Goal: Task Accomplishment & Management: Manage account settings

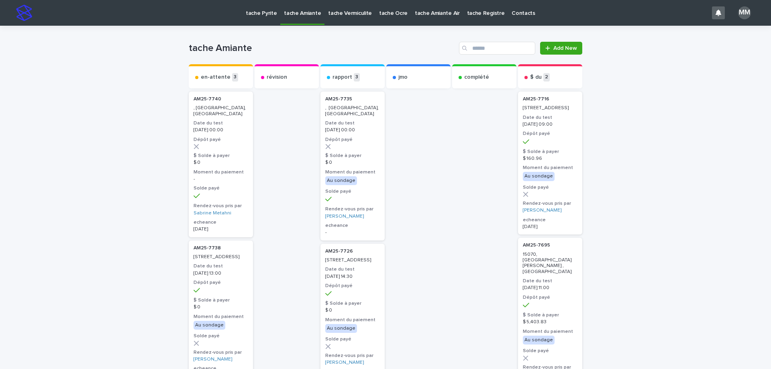
click at [348, 10] on p "tache Vermiculite" at bounding box center [350, 8] width 44 height 17
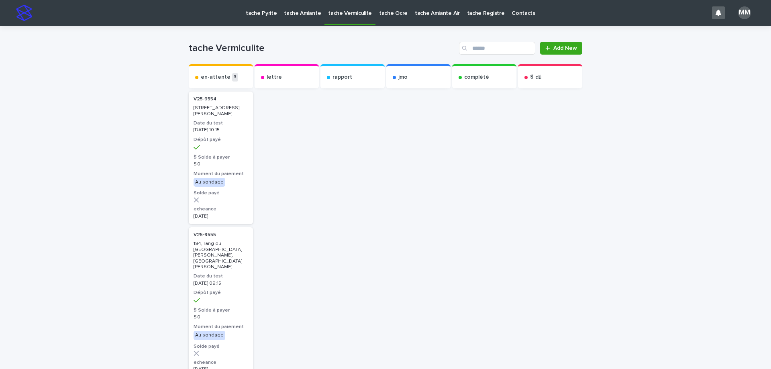
click at [310, 17] on link "tache Amiante" at bounding box center [302, 12] width 44 height 25
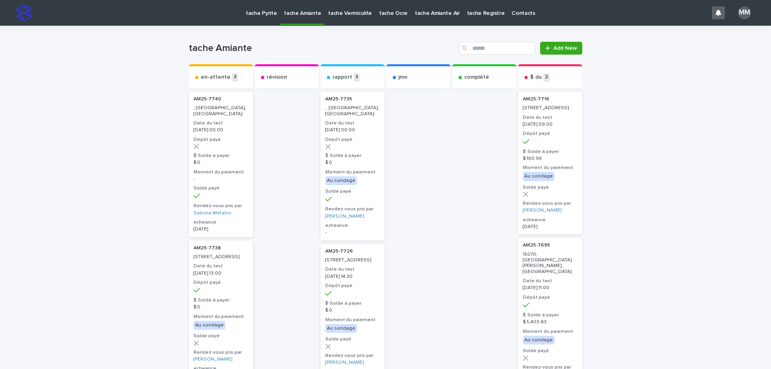
click at [448, 186] on div "en-attente 3 AM25-[GEOGRAPHIC_DATA], Longueuil Date du test [DATE] 00:00 Dépôt …" at bounding box center [385, 322] width 393 height 517
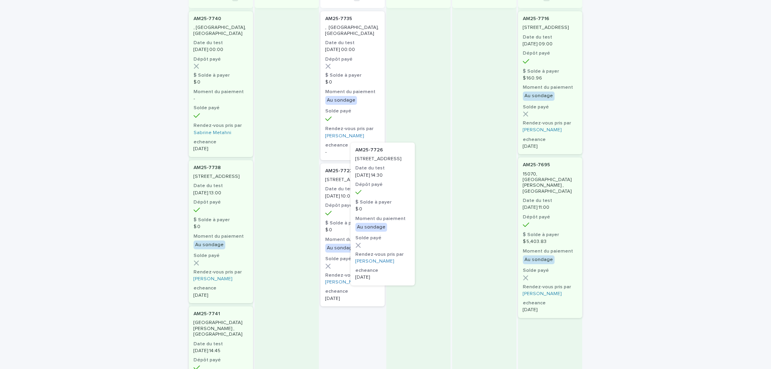
scroll to position [74, 0]
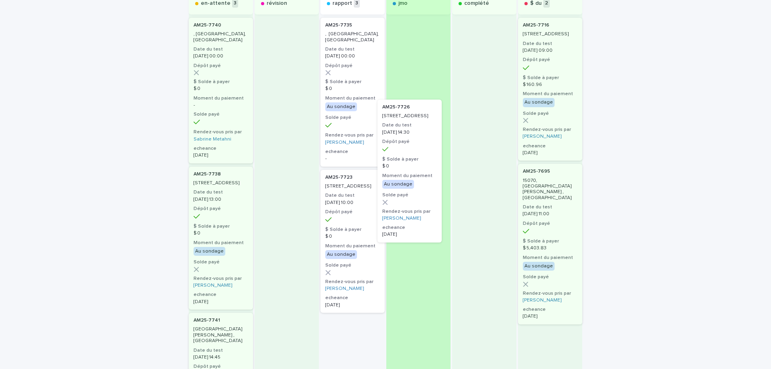
drag, startPoint x: 359, startPoint y: 212, endPoint x: 426, endPoint y: 136, distance: 101.0
click at [426, 136] on div "en-attente 3 AM25-[GEOGRAPHIC_DATA], Longueuil Date du test [DATE] 00:00 Dépôt …" at bounding box center [385, 248] width 393 height 517
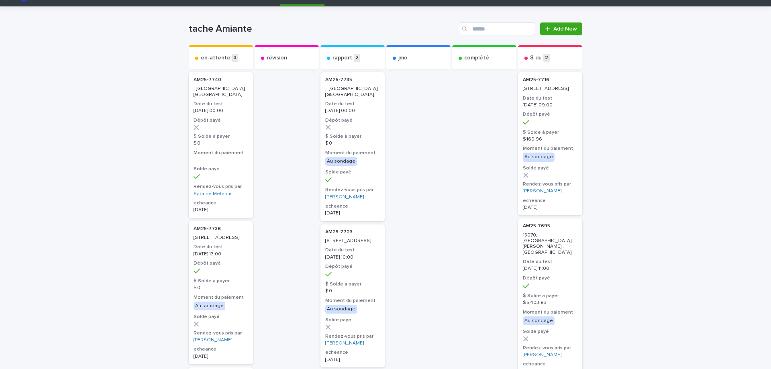
scroll to position [0, 0]
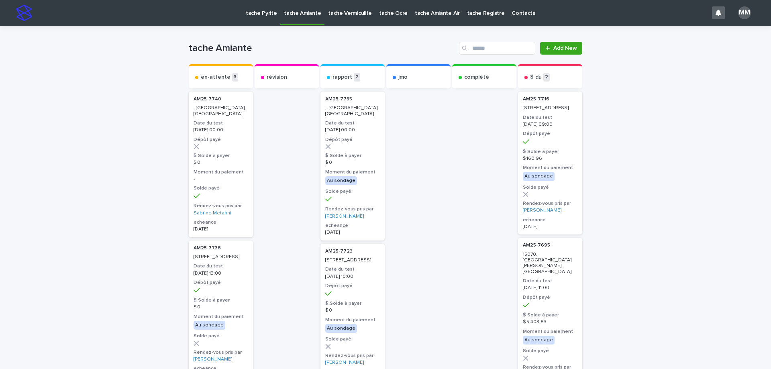
click at [271, 11] on p "tache Pyrite" at bounding box center [261, 8] width 31 height 17
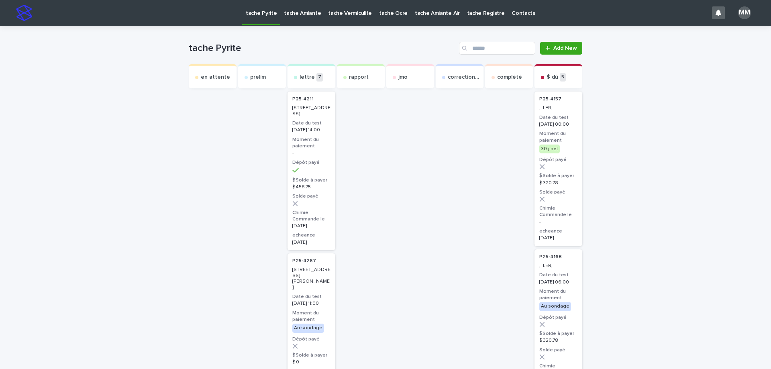
click at [345, 14] on p "tache Vermiculite" at bounding box center [350, 8] width 44 height 17
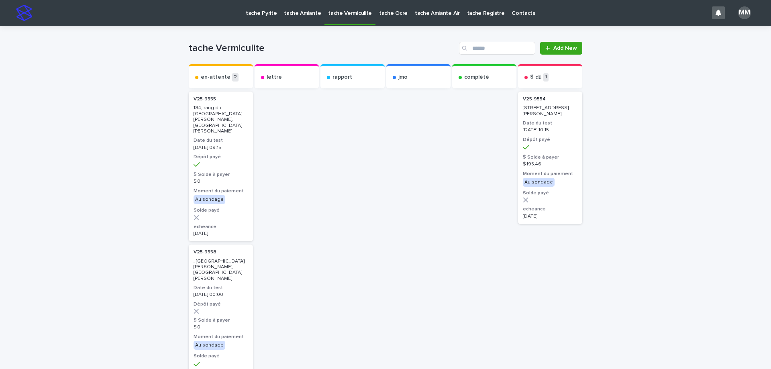
click at [255, 10] on p "tache Pyrite" at bounding box center [261, 8] width 31 height 17
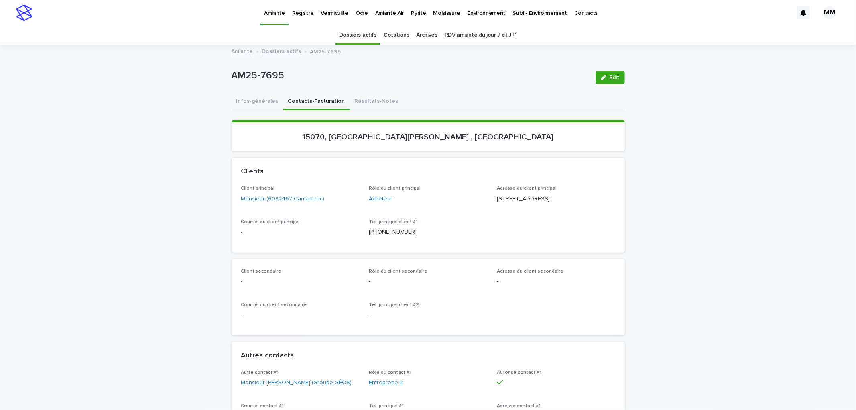
click at [242, 53] on link "Amiante" at bounding box center [243, 50] width 22 height 9
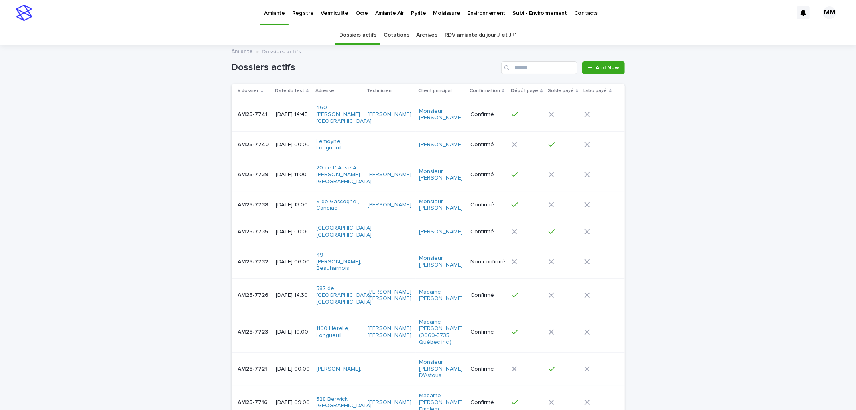
click at [294, 289] on div "[DATE] 14:30" at bounding box center [293, 295] width 35 height 13
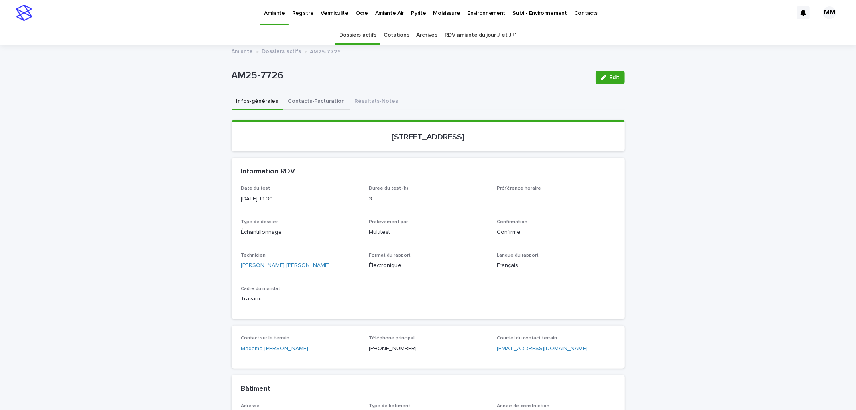
click at [302, 94] on button "Contacts-Facturation" at bounding box center [316, 102] width 67 height 17
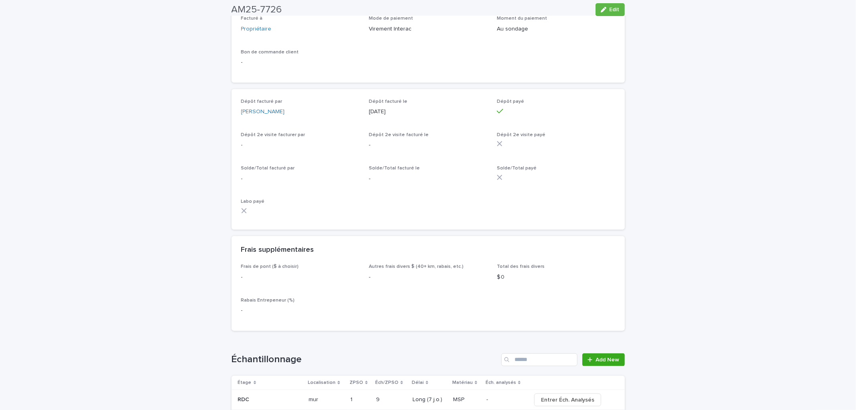
scroll to position [756, 0]
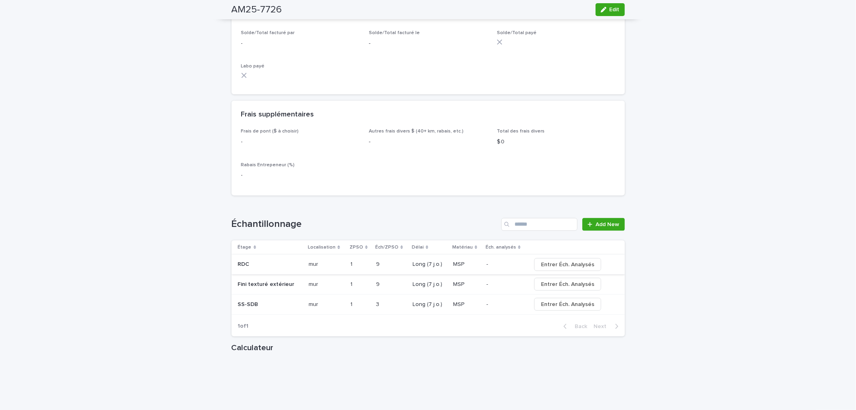
click at [577, 269] on span "Entrer Éch. Analysés" at bounding box center [567, 265] width 53 height 8
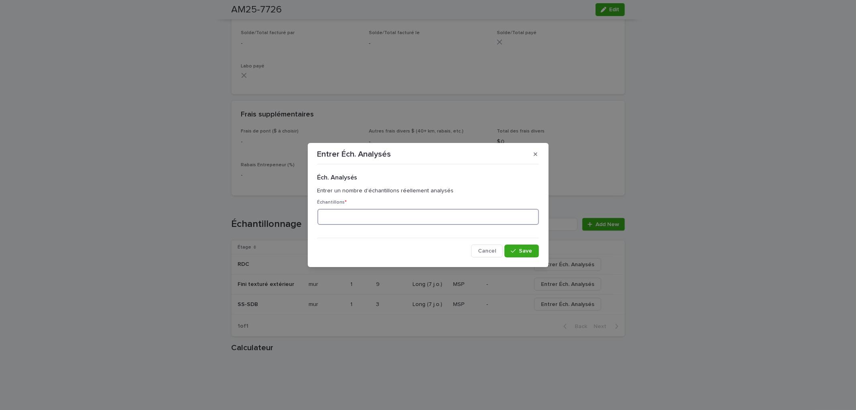
click at [380, 213] on input at bounding box center [429, 217] width 222 height 16
type input "*"
click at [521, 251] on span "Save" at bounding box center [525, 251] width 13 height 6
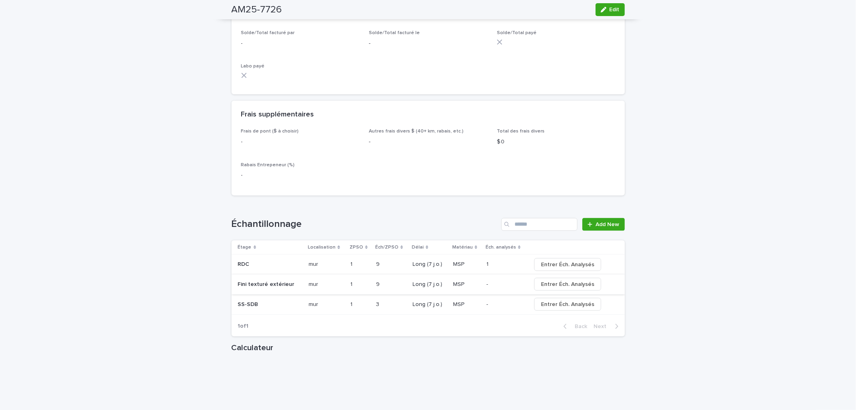
click at [565, 288] on span "Entrer Éch. Analysés" at bounding box center [567, 284] width 53 height 8
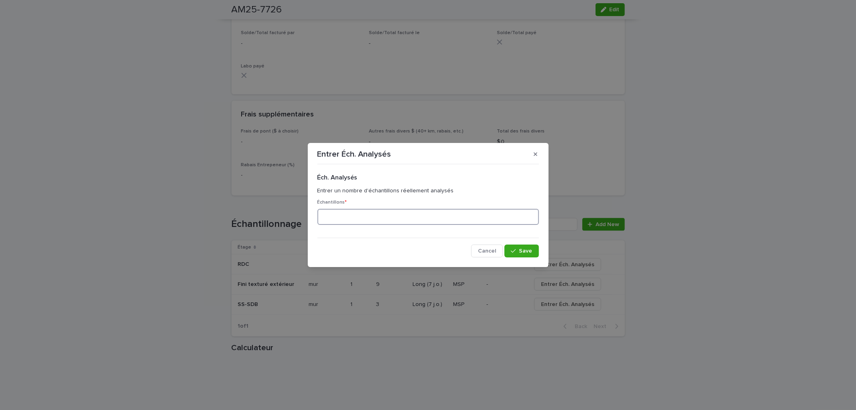
click at [402, 211] on input at bounding box center [429, 217] width 222 height 16
type input "*"
click at [531, 250] on span "Save" at bounding box center [525, 251] width 13 height 6
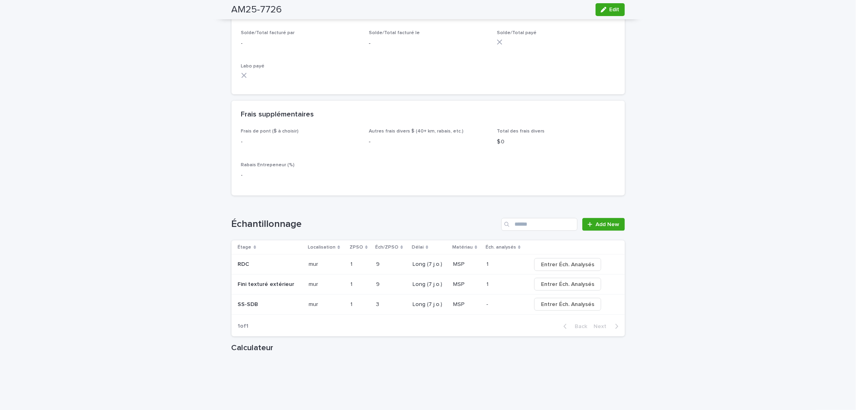
click at [555, 308] on span "Entrer Éch. Analysés" at bounding box center [567, 304] width 53 height 8
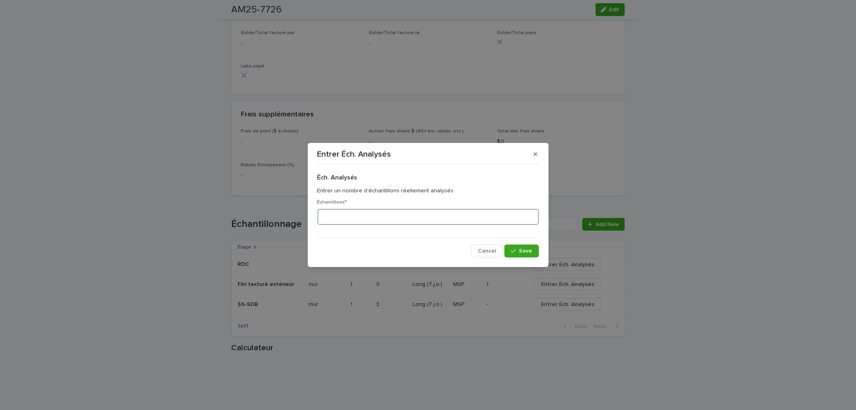
click at [409, 213] on input at bounding box center [429, 217] width 222 height 16
type input "*"
click at [526, 250] on span "Save" at bounding box center [525, 251] width 13 height 6
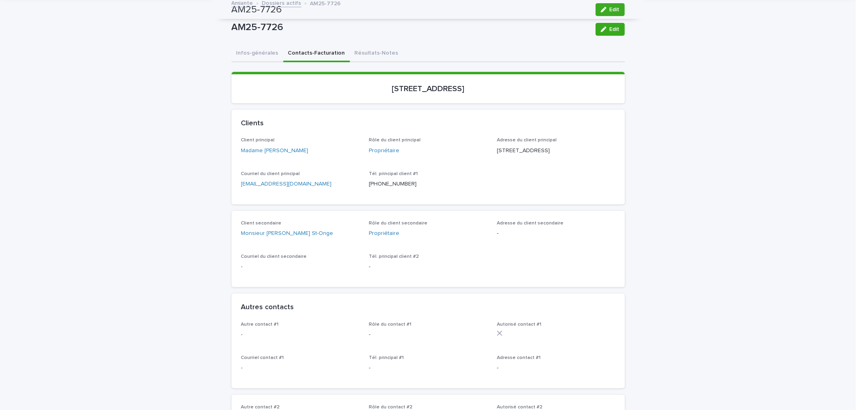
scroll to position [42, 0]
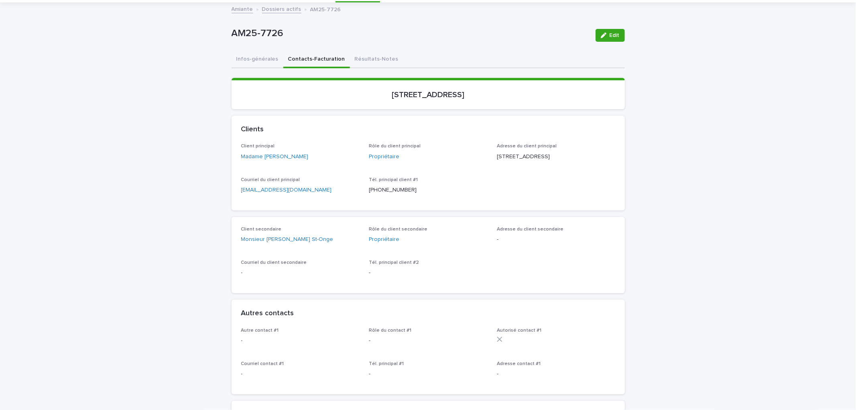
drag, startPoint x: 354, startPoint y: 65, endPoint x: 562, endPoint y: 34, distance: 210.4
click at [354, 65] on button "Résultats-Notes" at bounding box center [376, 59] width 53 height 17
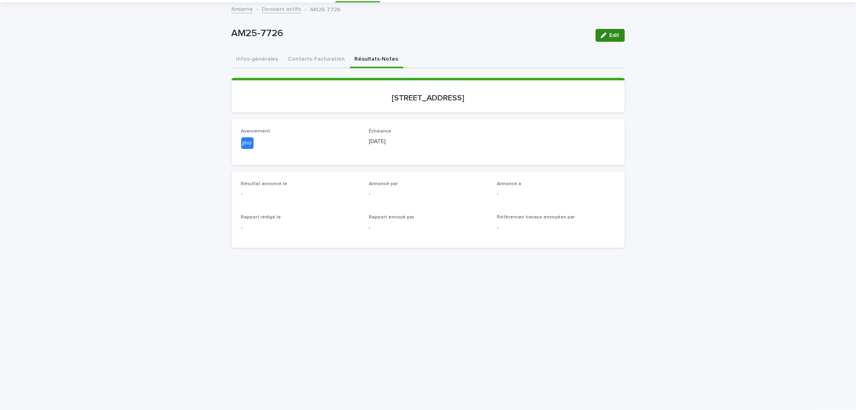
click at [620, 31] on button "Edit" at bounding box center [610, 35] width 29 height 13
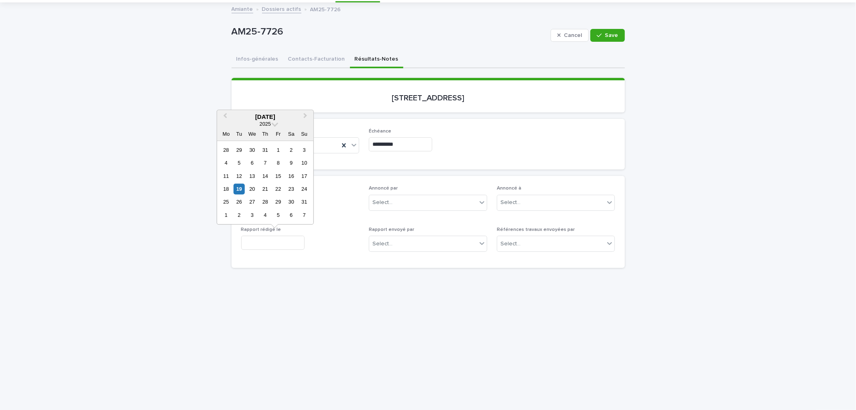
click at [269, 242] on input "text" at bounding box center [272, 243] width 63 height 14
click at [239, 187] on div "19" at bounding box center [239, 188] width 11 height 11
type input "**********"
click at [271, 199] on input "text" at bounding box center [272, 202] width 63 height 14
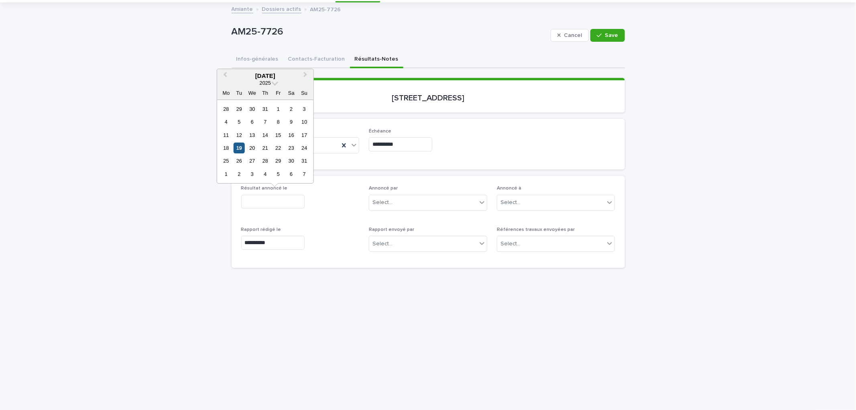
click at [243, 145] on div "19" at bounding box center [239, 148] width 11 height 11
type input "**********"
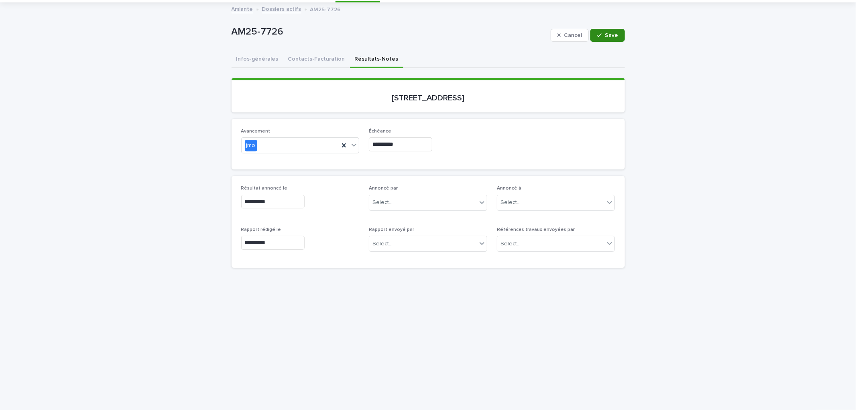
click at [607, 36] on span "Save" at bounding box center [611, 36] width 13 height 6
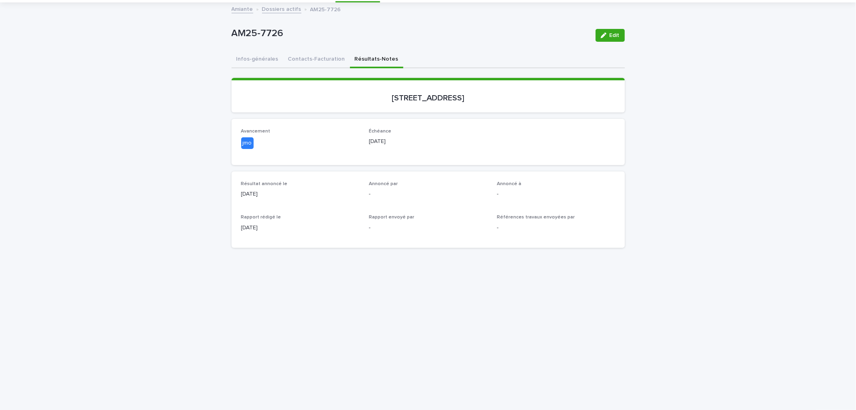
click at [598, 41] on div "Edit" at bounding box center [609, 35] width 33 height 32
click at [609, 27] on div "Edit" at bounding box center [609, 35] width 33 height 32
click at [610, 33] on span "Edit" at bounding box center [615, 36] width 10 height 6
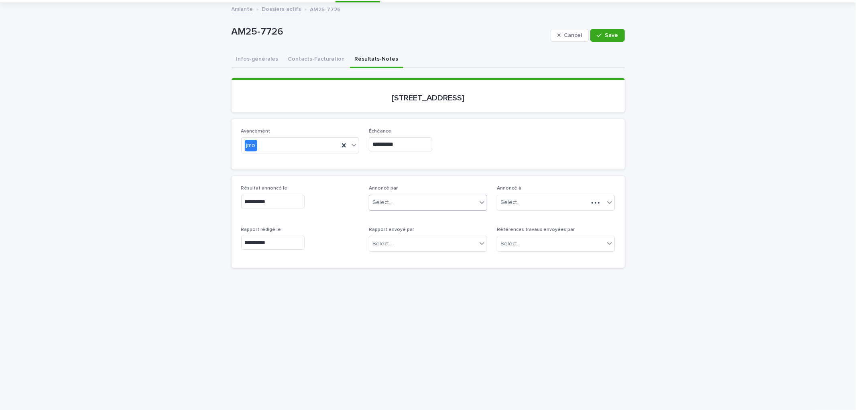
click at [398, 201] on div "Select..." at bounding box center [423, 202] width 108 height 13
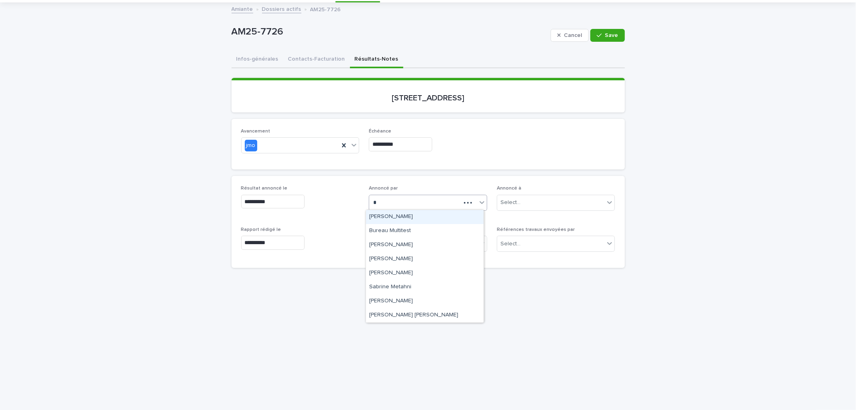
type input "**"
click at [370, 209] on div "Mé" at bounding box center [428, 203] width 118 height 16
click at [428, 203] on div "Select..." at bounding box center [423, 202] width 108 height 13
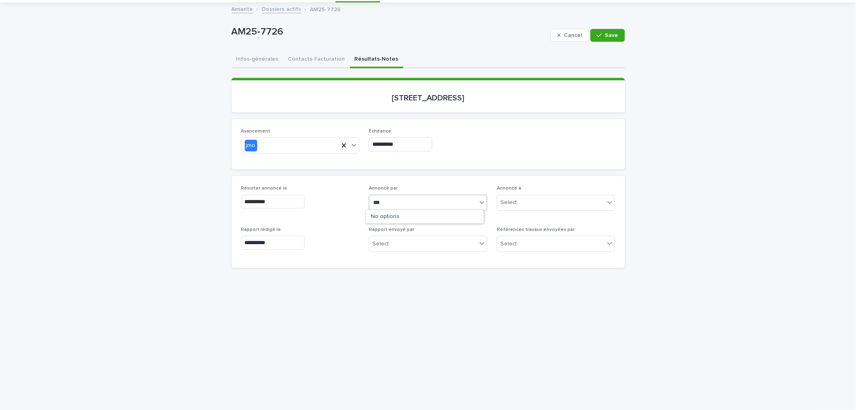
type input "****"
click at [426, 216] on div "[PERSON_NAME]" at bounding box center [425, 217] width 118 height 14
click at [600, 37] on div "button" at bounding box center [601, 36] width 8 height 6
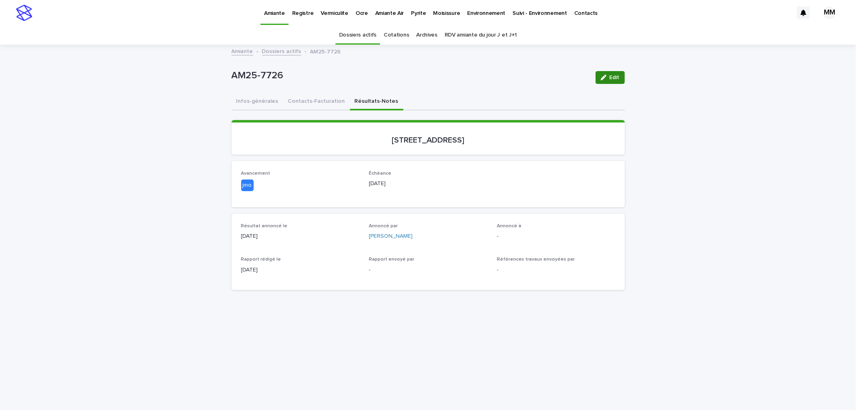
click at [616, 75] on span "Edit" at bounding box center [615, 78] width 10 height 6
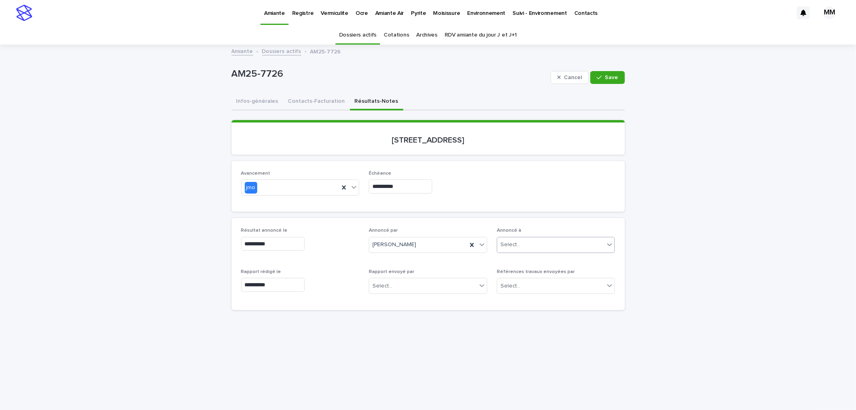
click at [544, 246] on div "Select..." at bounding box center [551, 244] width 108 height 13
type input "**********"
click at [544, 257] on div "Madame Sabrina Denis" at bounding box center [553, 260] width 118 height 14
click at [603, 84] on div "Cancel Save" at bounding box center [588, 77] width 74 height 32
click at [611, 82] on button "Save" at bounding box center [608, 77] width 34 height 13
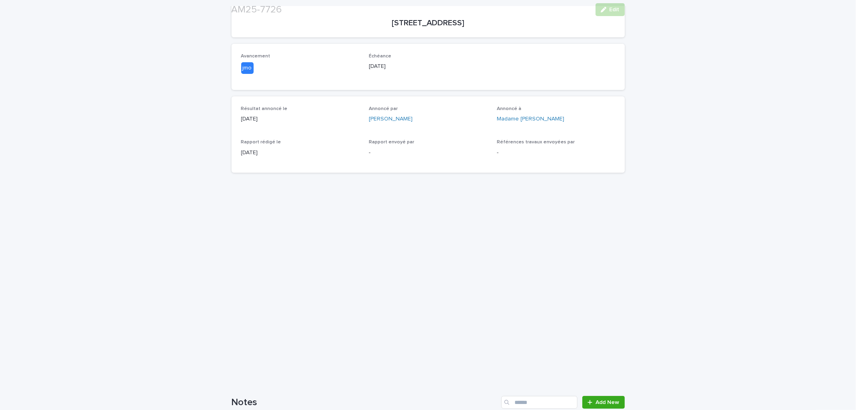
scroll to position [134, 0]
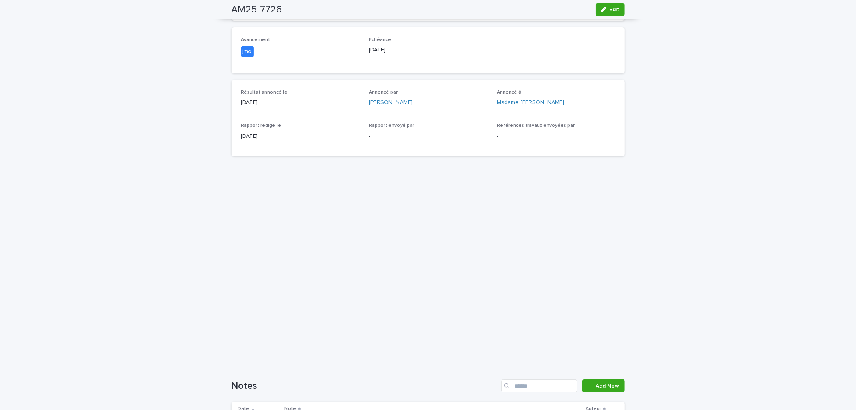
click at [654, 167] on div "Loading... Saving… Loading... Saving… AM25-7726 Edit AM25-7726 Edit Sorry, ther…" at bounding box center [428, 282] width 856 height 741
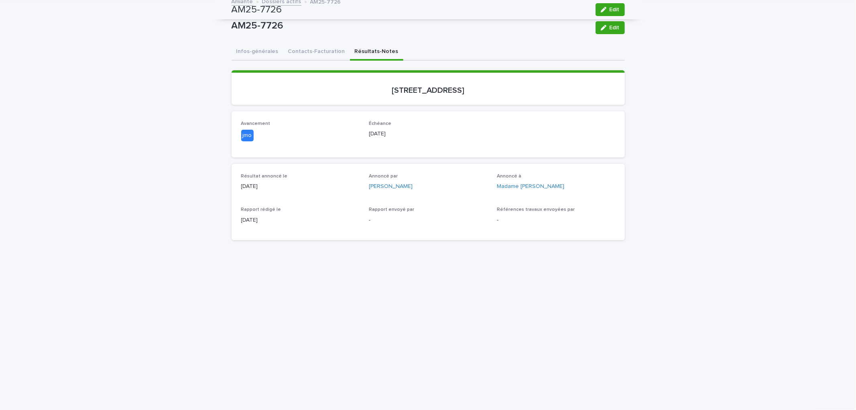
scroll to position [0, 0]
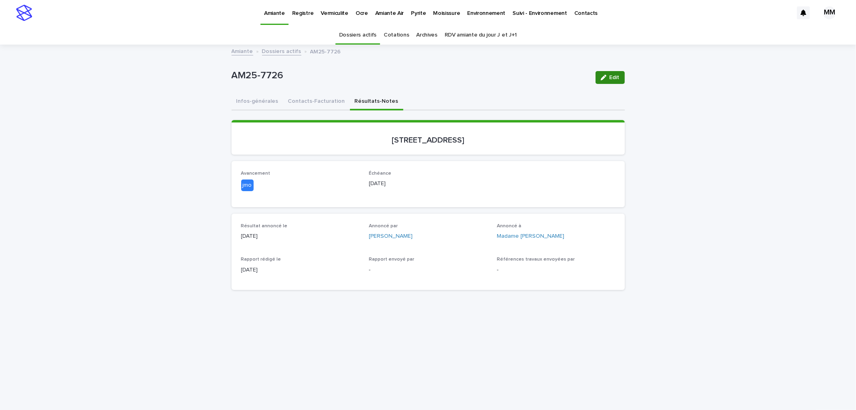
click at [604, 79] on div "button" at bounding box center [605, 78] width 9 height 6
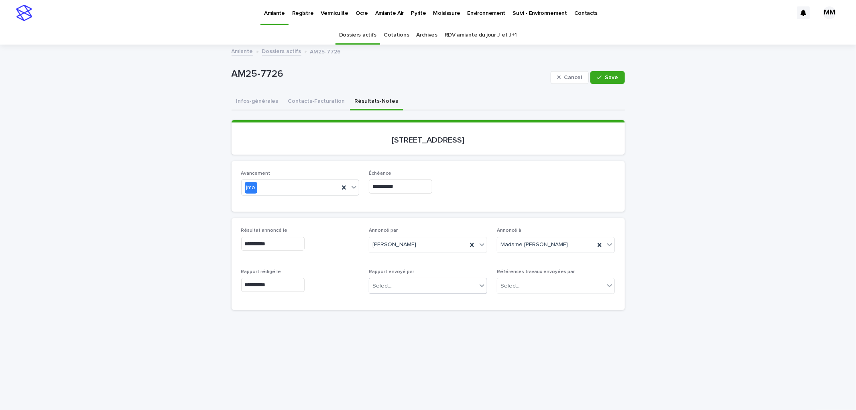
click at [403, 284] on div "Select..." at bounding box center [423, 285] width 108 height 13
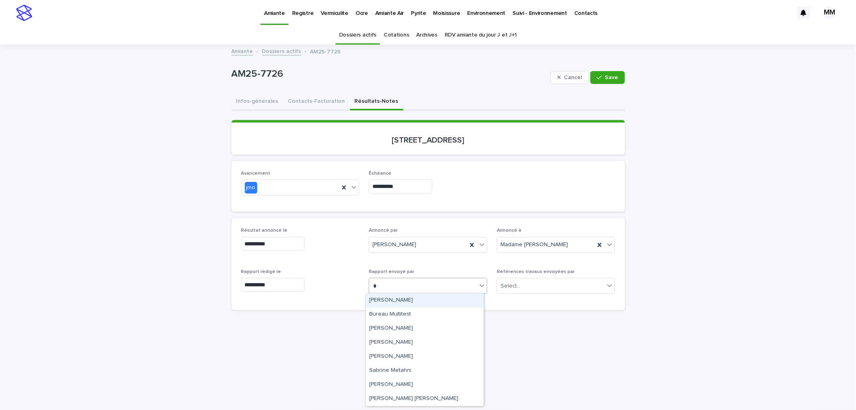
type input "**"
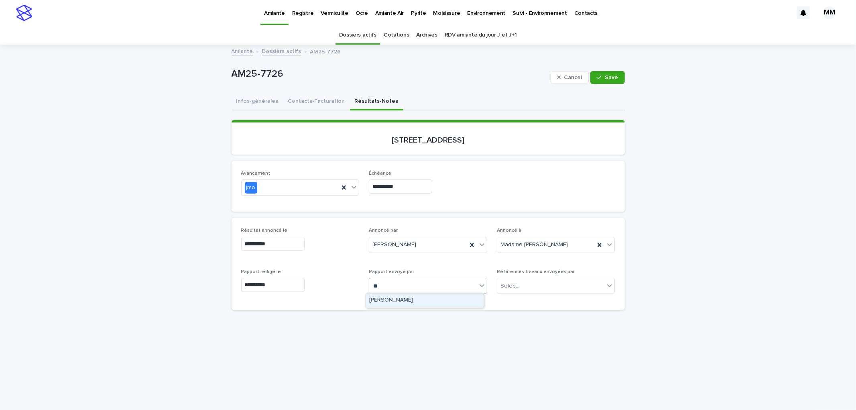
click at [403, 302] on div "[PERSON_NAME]" at bounding box center [425, 300] width 118 height 14
click at [607, 79] on span "Save" at bounding box center [611, 78] width 13 height 6
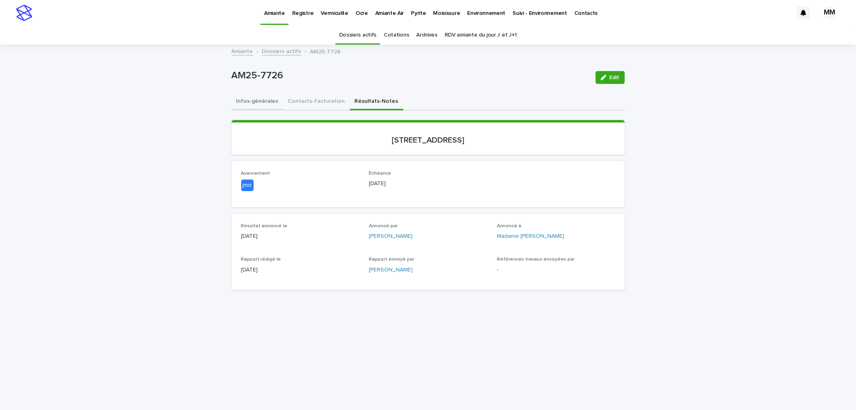
click at [248, 101] on button "Infos-générales" at bounding box center [258, 102] width 52 height 17
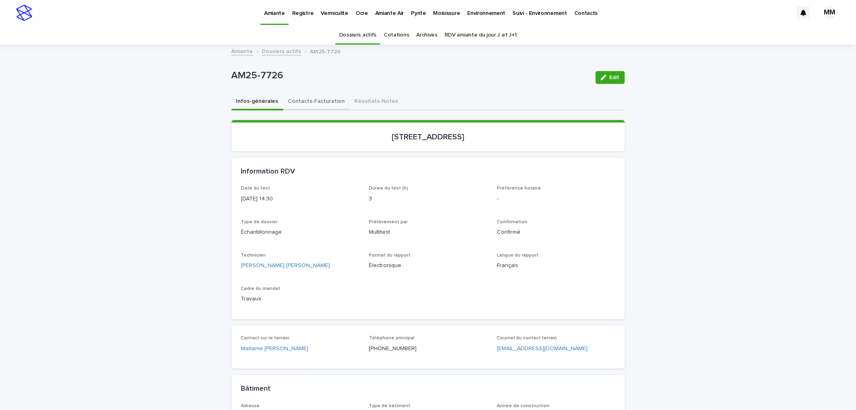
click at [315, 101] on button "Contacts-Facturation" at bounding box center [316, 102] width 67 height 17
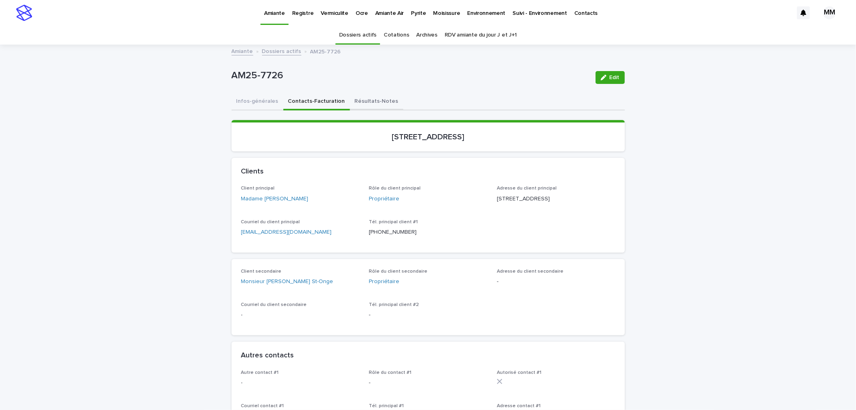
click at [260, 98] on button "Infos-générales" at bounding box center [258, 102] width 52 height 17
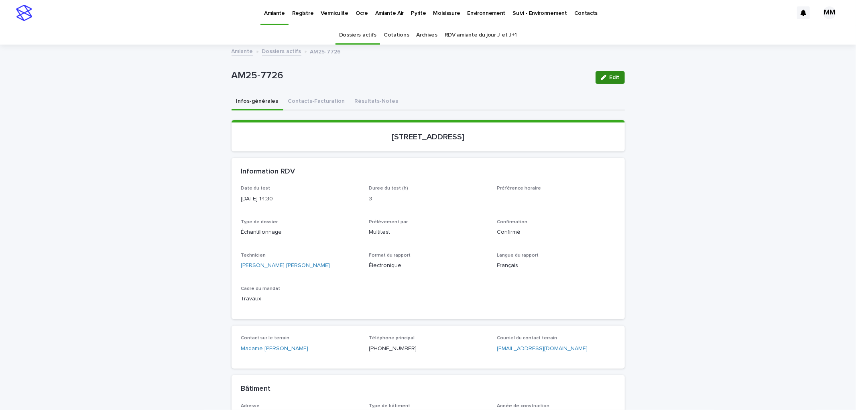
click at [610, 83] on button "Edit" at bounding box center [610, 77] width 29 height 13
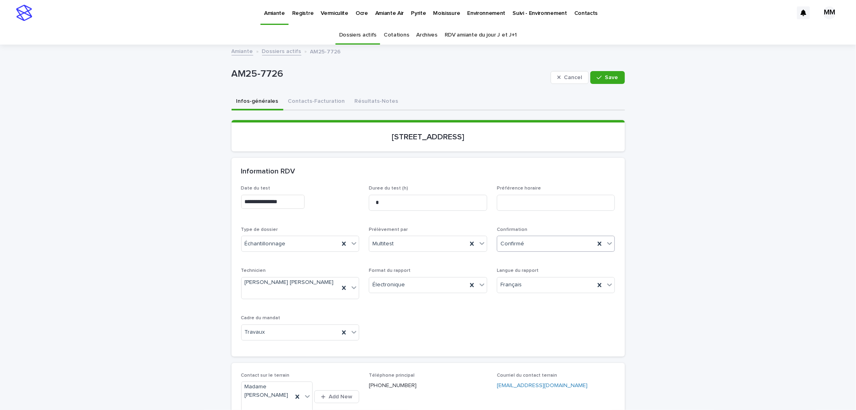
click at [539, 247] on div "Confirmé" at bounding box center [546, 243] width 98 height 13
click at [526, 361] on div "Archivé" at bounding box center [553, 357] width 118 height 14
click at [608, 76] on span "Save" at bounding box center [611, 78] width 13 height 6
